Goal: Task Accomplishment & Management: Use online tool/utility

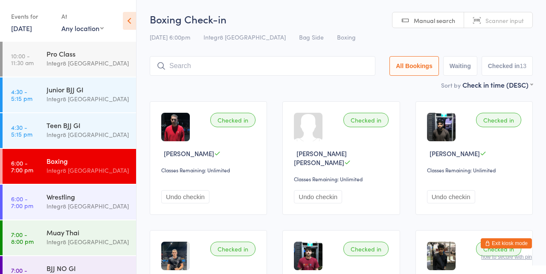
click at [60, 192] on div "Wrestling Integr8 Cheltenham" at bounding box center [91, 202] width 90 height 34
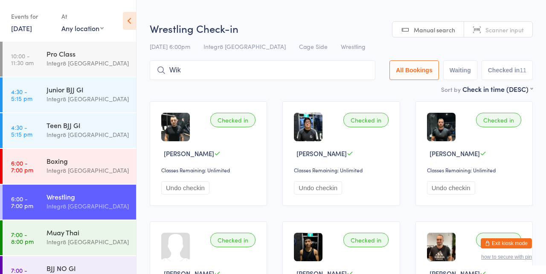
type input "Wik"
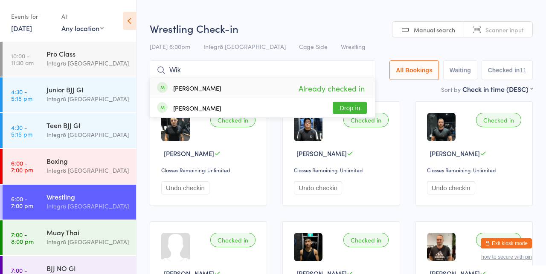
click at [280, 13] on html "You have now entered Kiosk Mode. Members will be able to check themselves in us…" at bounding box center [273, 137] width 546 height 274
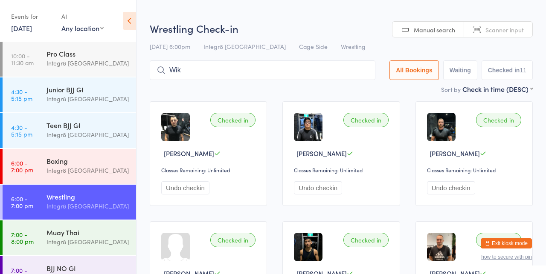
scroll to position [18, 0]
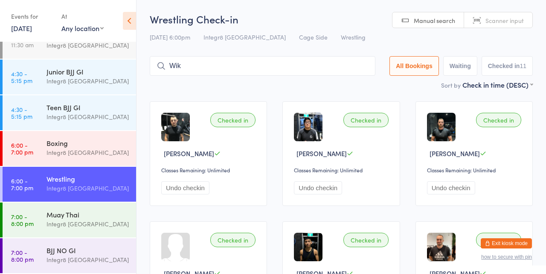
click at [85, 233] on div "Muay Thai Integr8 Cheltenham" at bounding box center [91, 220] width 90 height 34
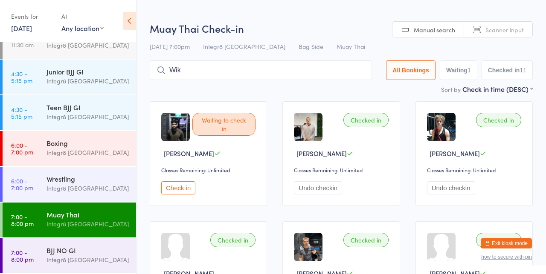
type input "Wik"
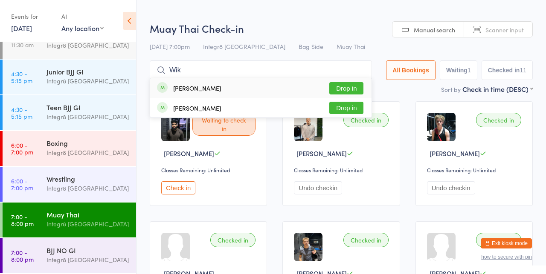
click at [357, 86] on button "Drop in" at bounding box center [346, 88] width 34 height 12
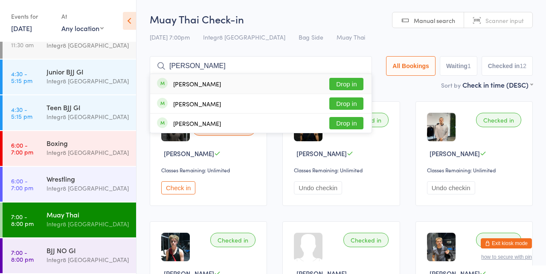
type input "Liam"
click at [357, 82] on button "Drop in" at bounding box center [346, 84] width 34 height 12
